Goal: Information Seeking & Learning: Learn about a topic

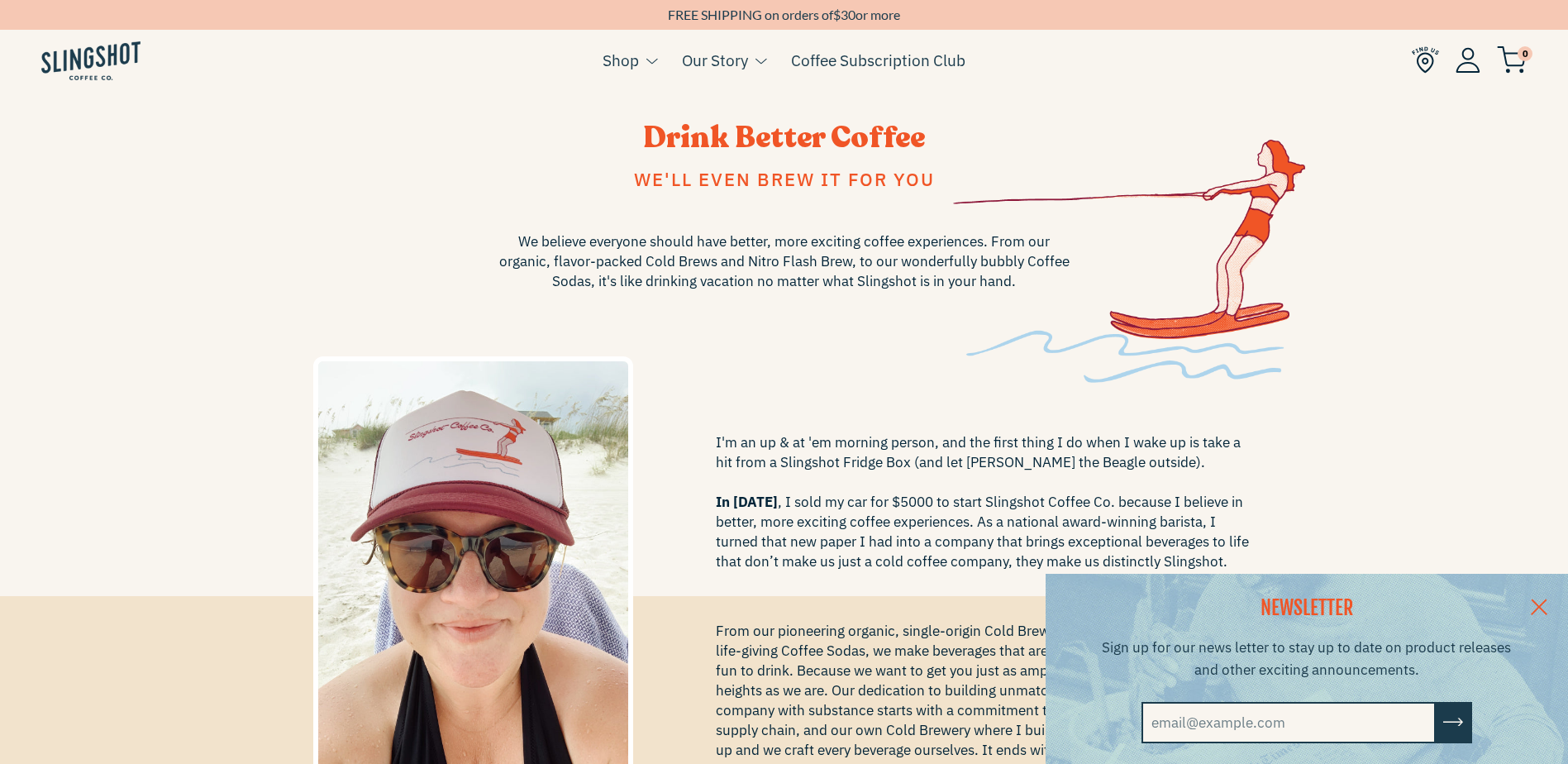
click at [1556, 606] on link at bounding box center [1539, 605] width 58 height 63
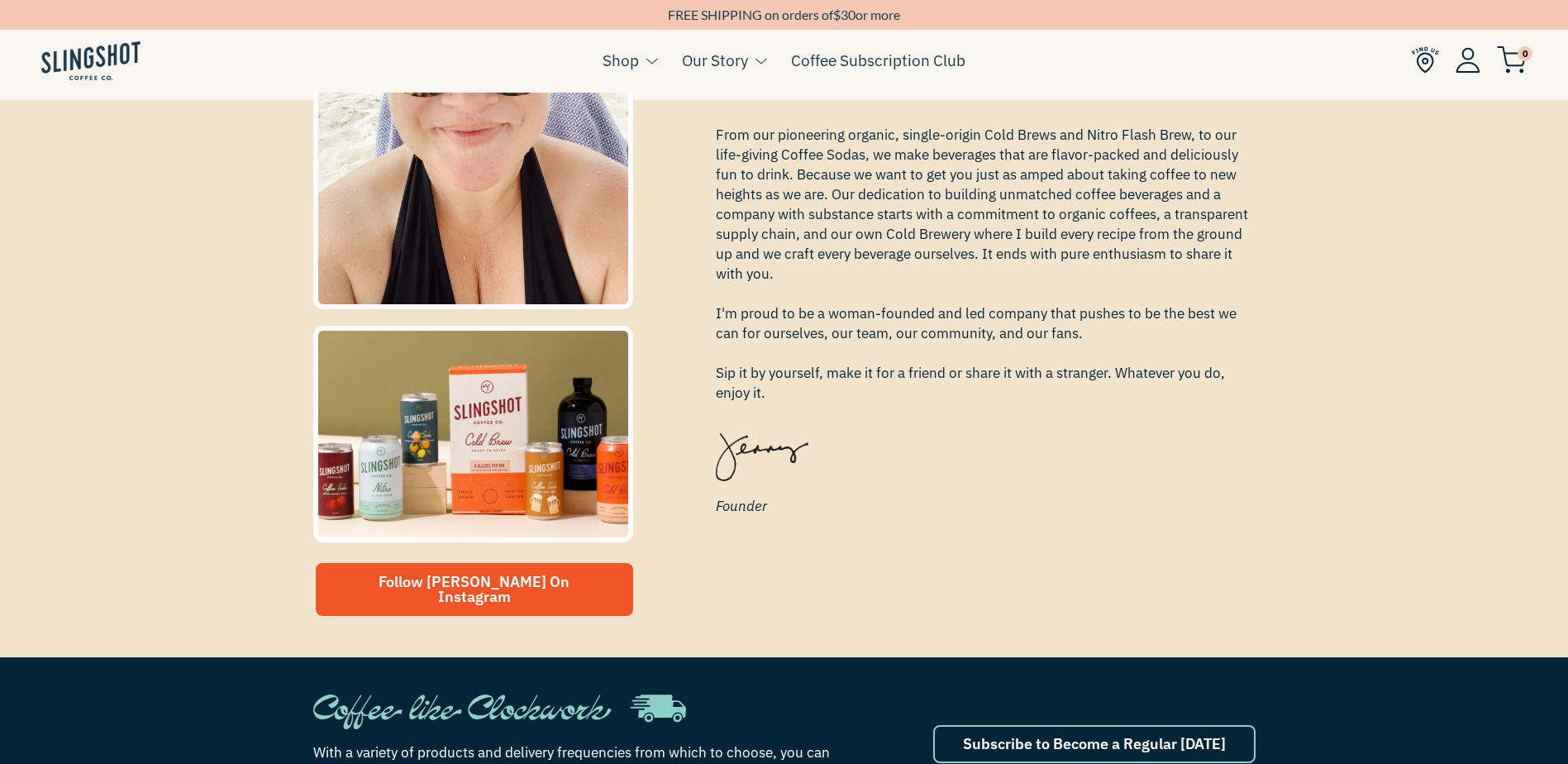
scroll to position [82, 0]
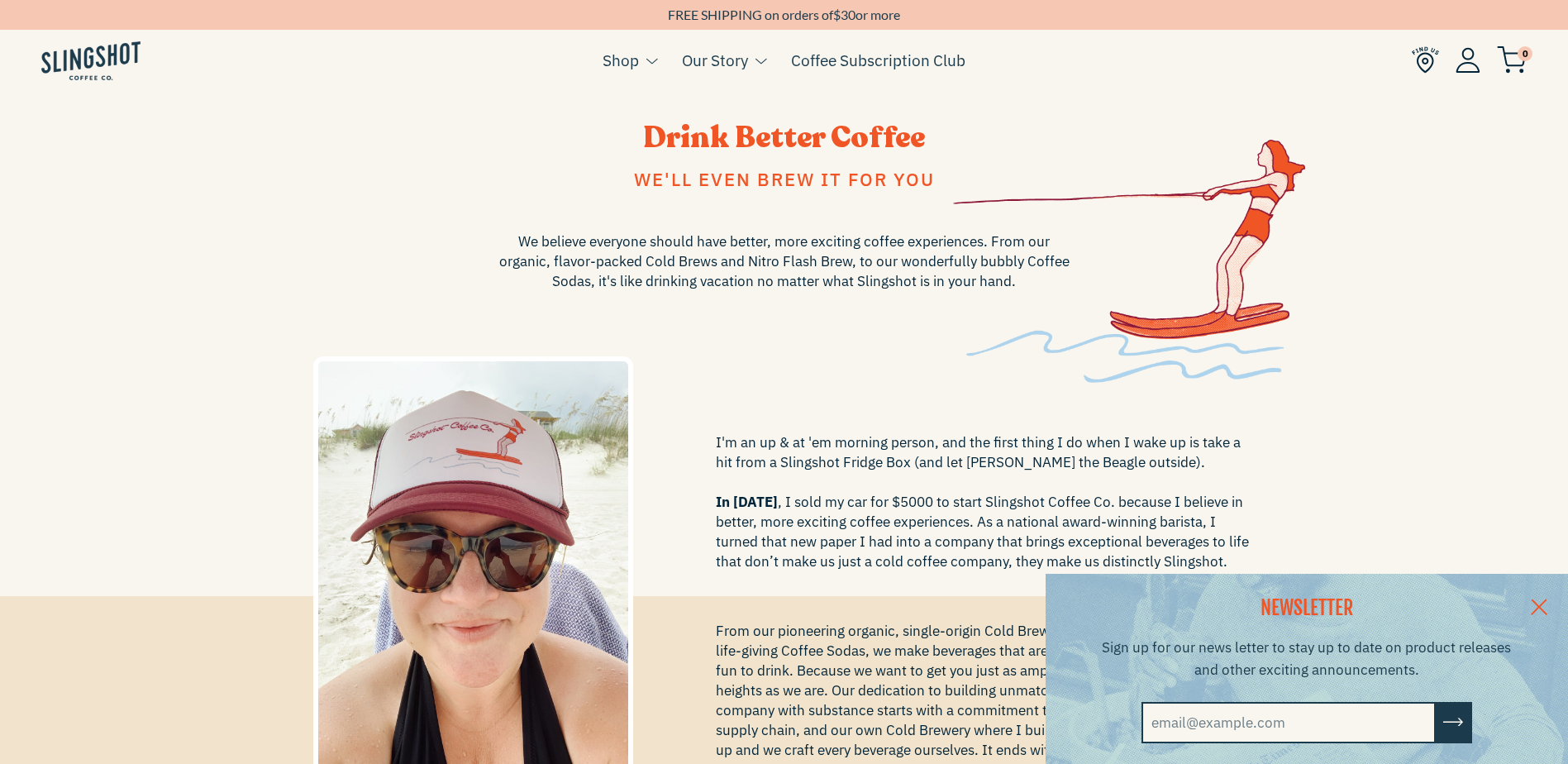
click at [1555, 603] on link at bounding box center [1539, 605] width 58 height 63
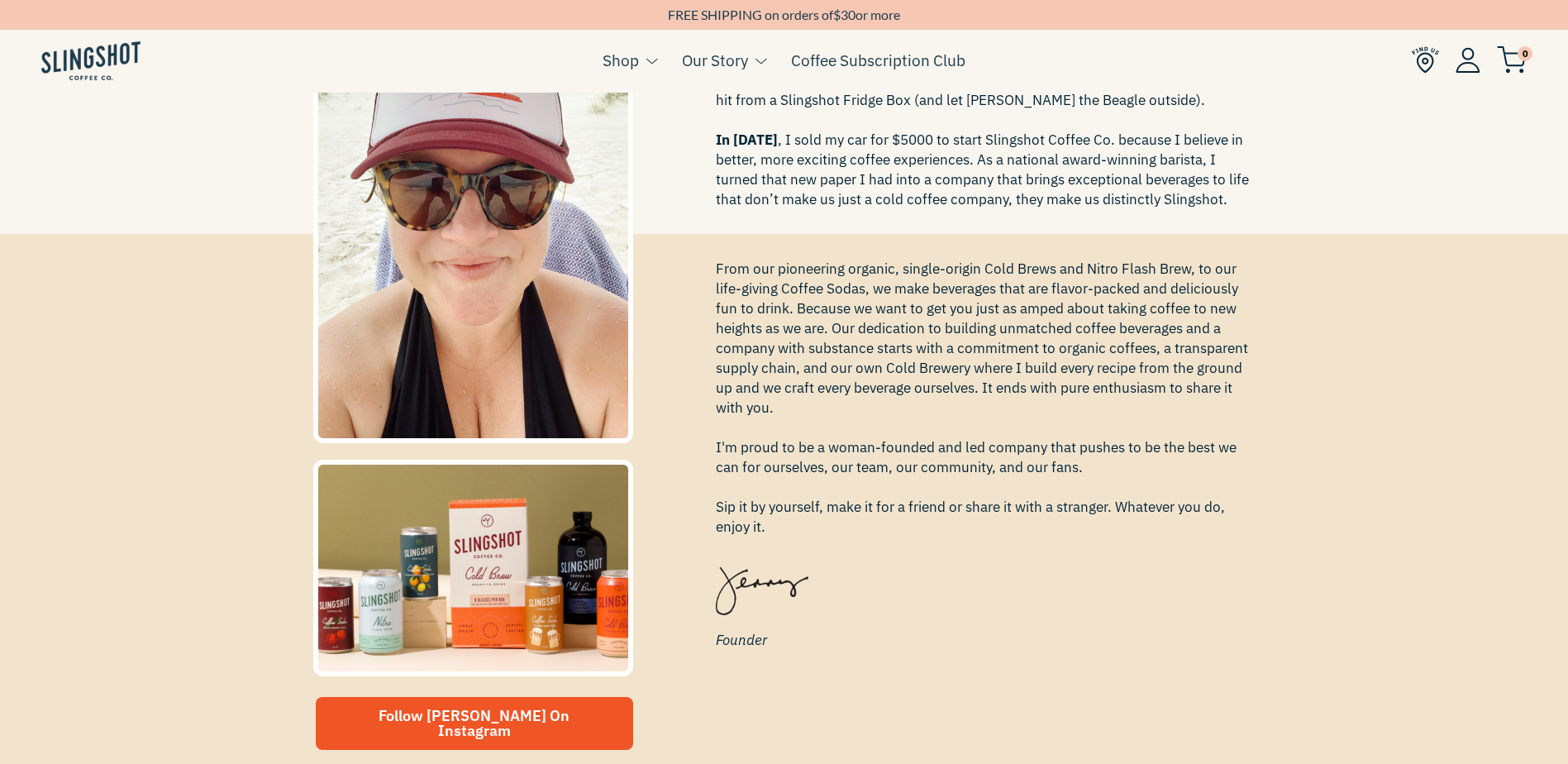
scroll to position [413, 0]
